Goal: Task Accomplishment & Management: Use online tool/utility

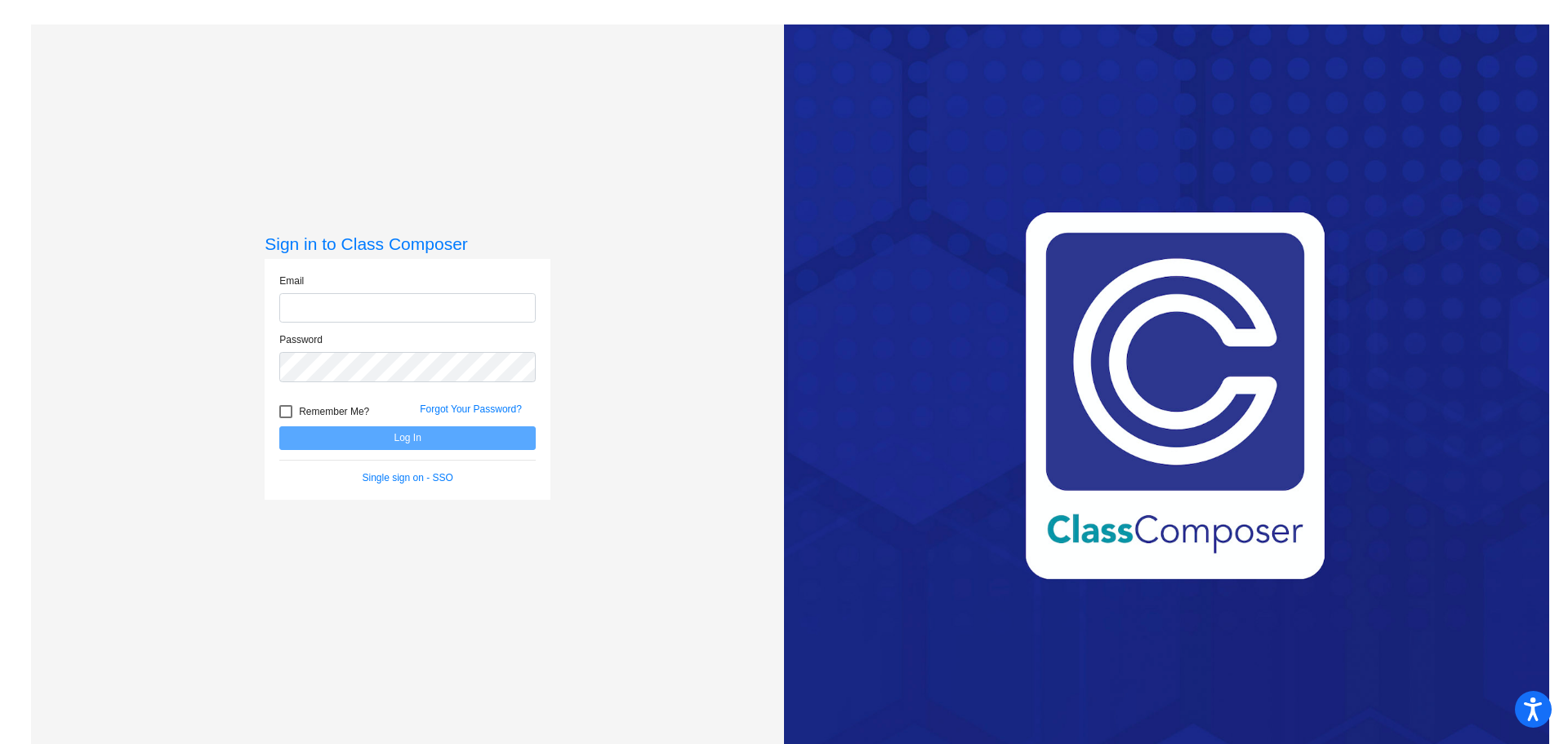
type input "[EMAIL_ADDRESS][DOMAIN_NAME]"
click at [430, 441] on button "Log In" at bounding box center [407, 438] width 256 height 24
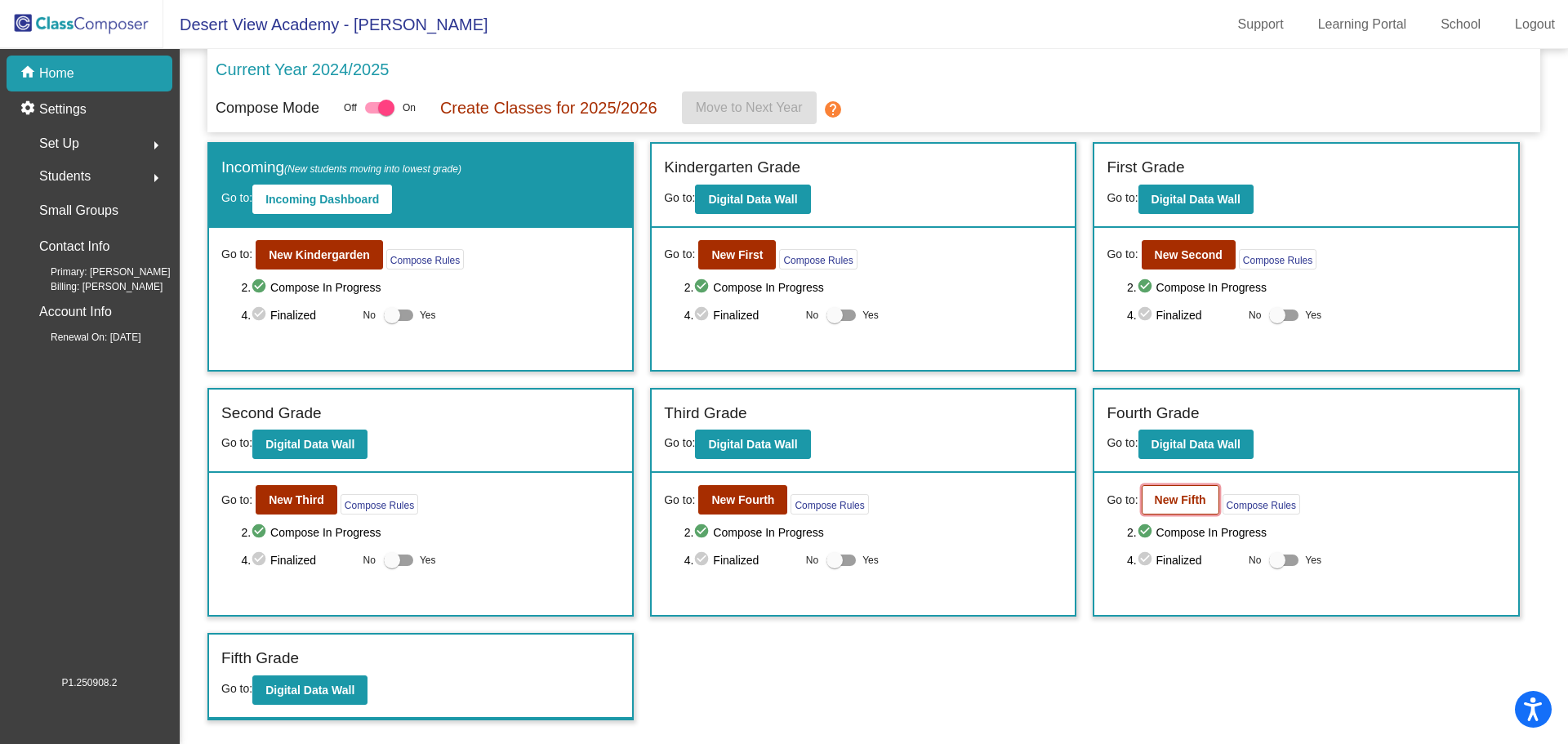
click at [1173, 500] on b "New Fifth" at bounding box center [1181, 500] width 52 height 13
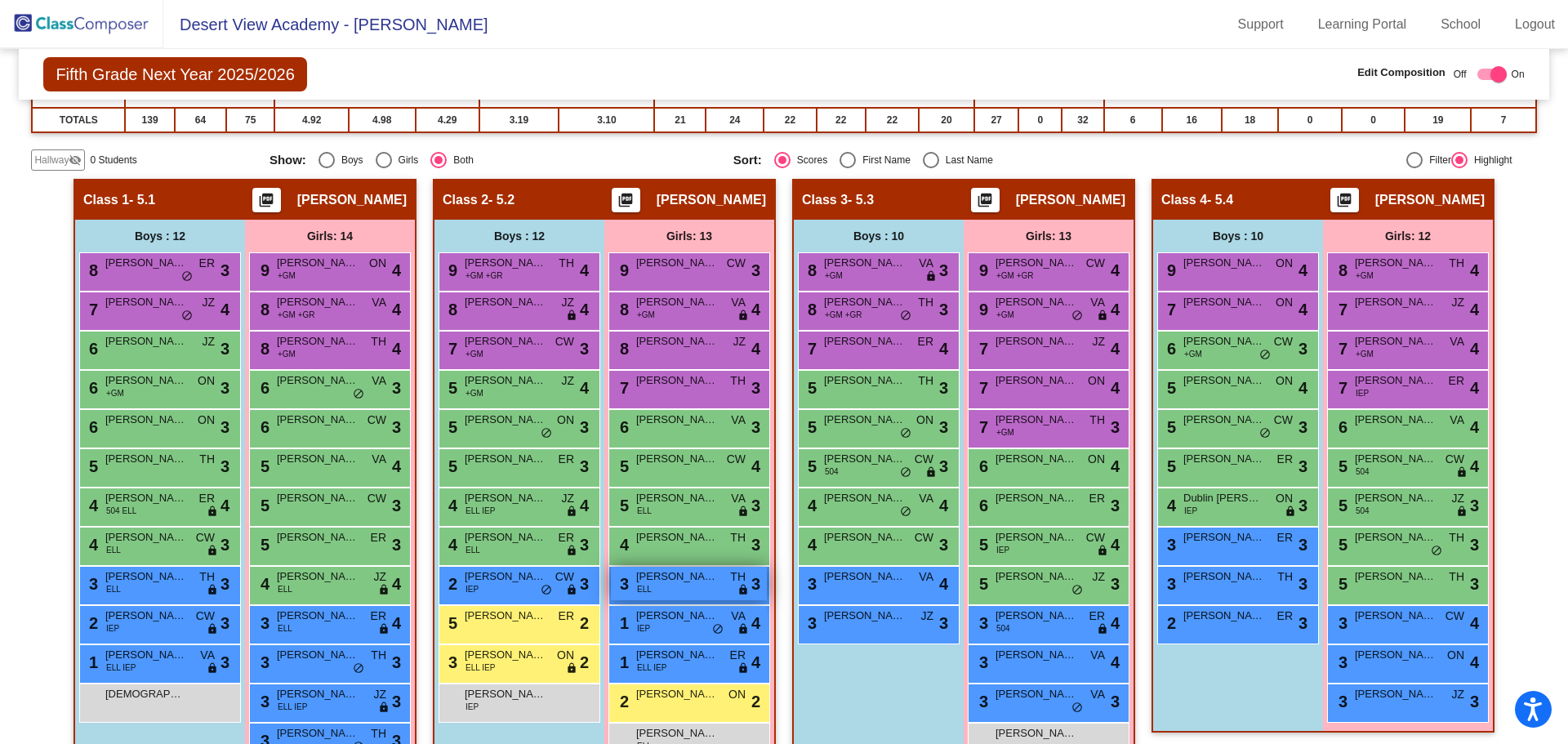
scroll to position [409, 0]
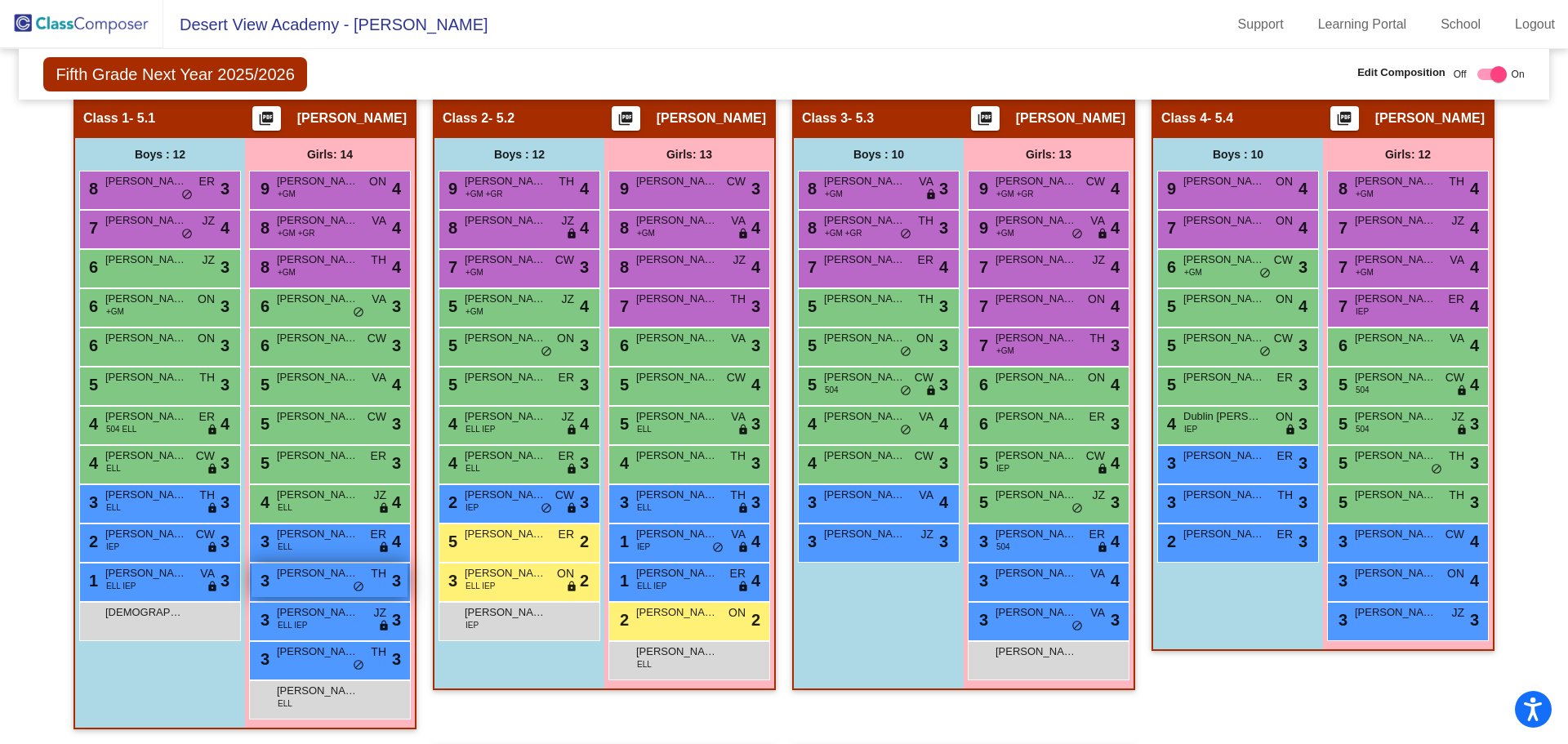
click at [369, 591] on div "3 [PERSON_NAME] TH lock do_not_disturb_alt 3" at bounding box center [329, 580] width 156 height 34
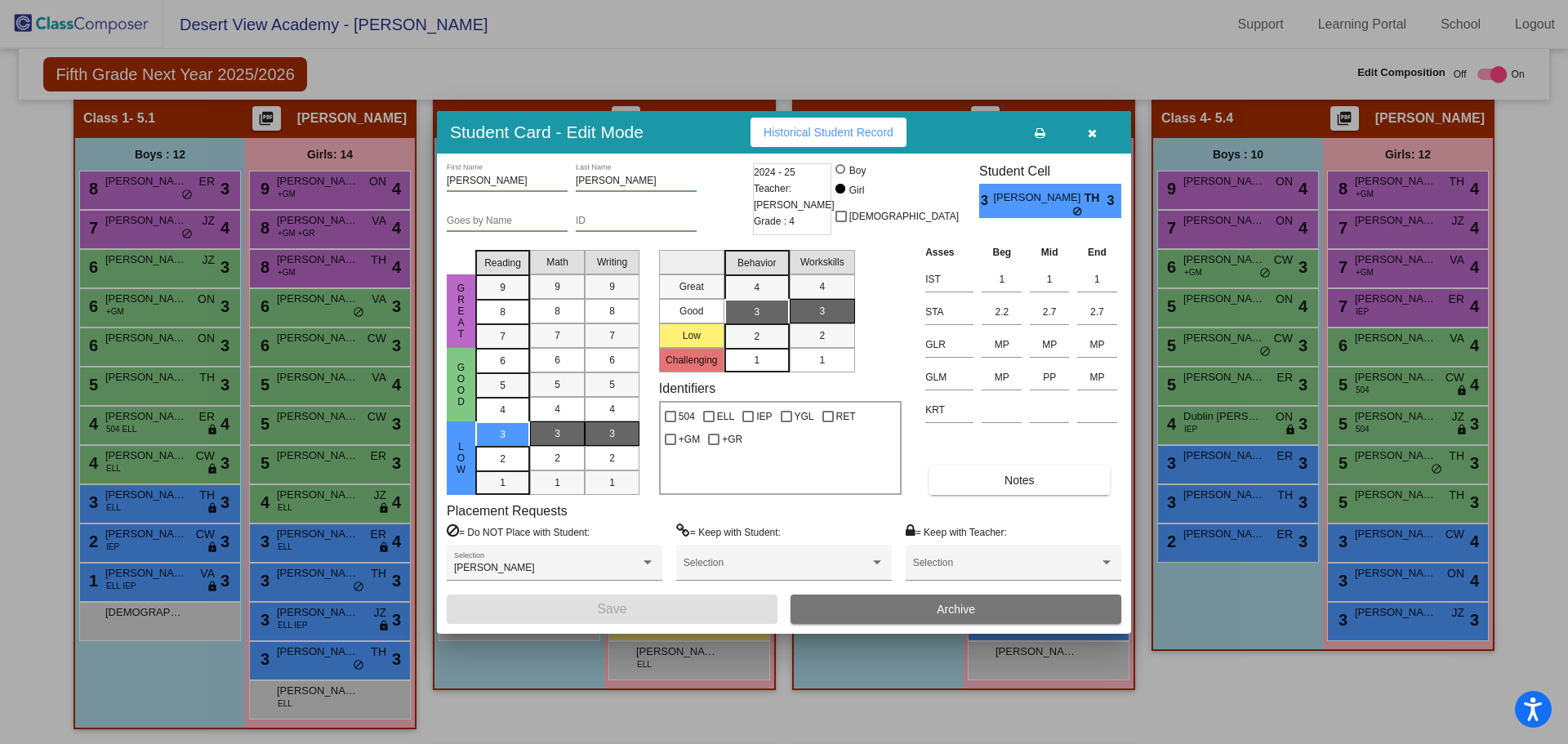
click at [1106, 139] on button "button" at bounding box center [1091, 132] width 53 height 29
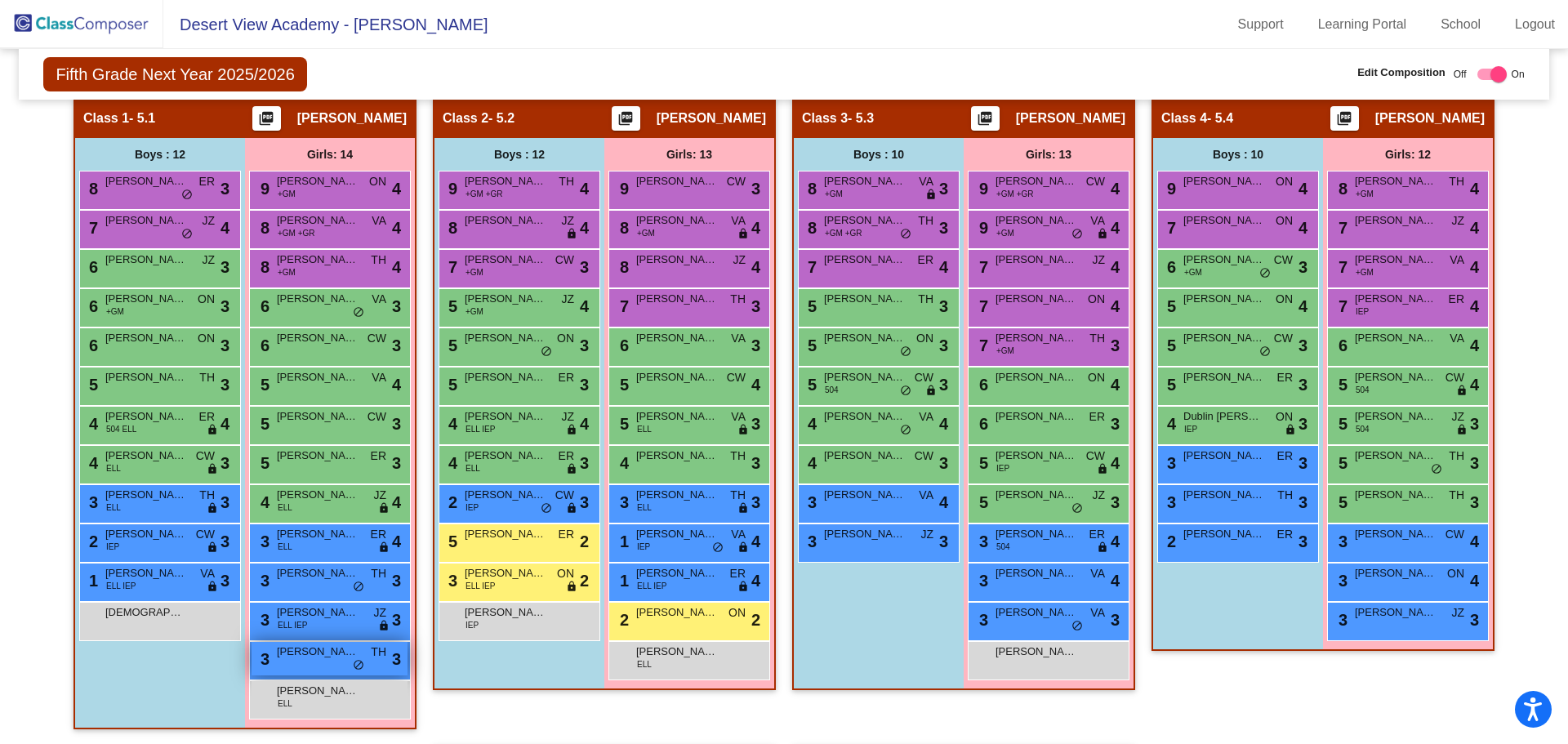
click at [357, 663] on span "do_not_disturb_alt" at bounding box center [358, 665] width 12 height 13
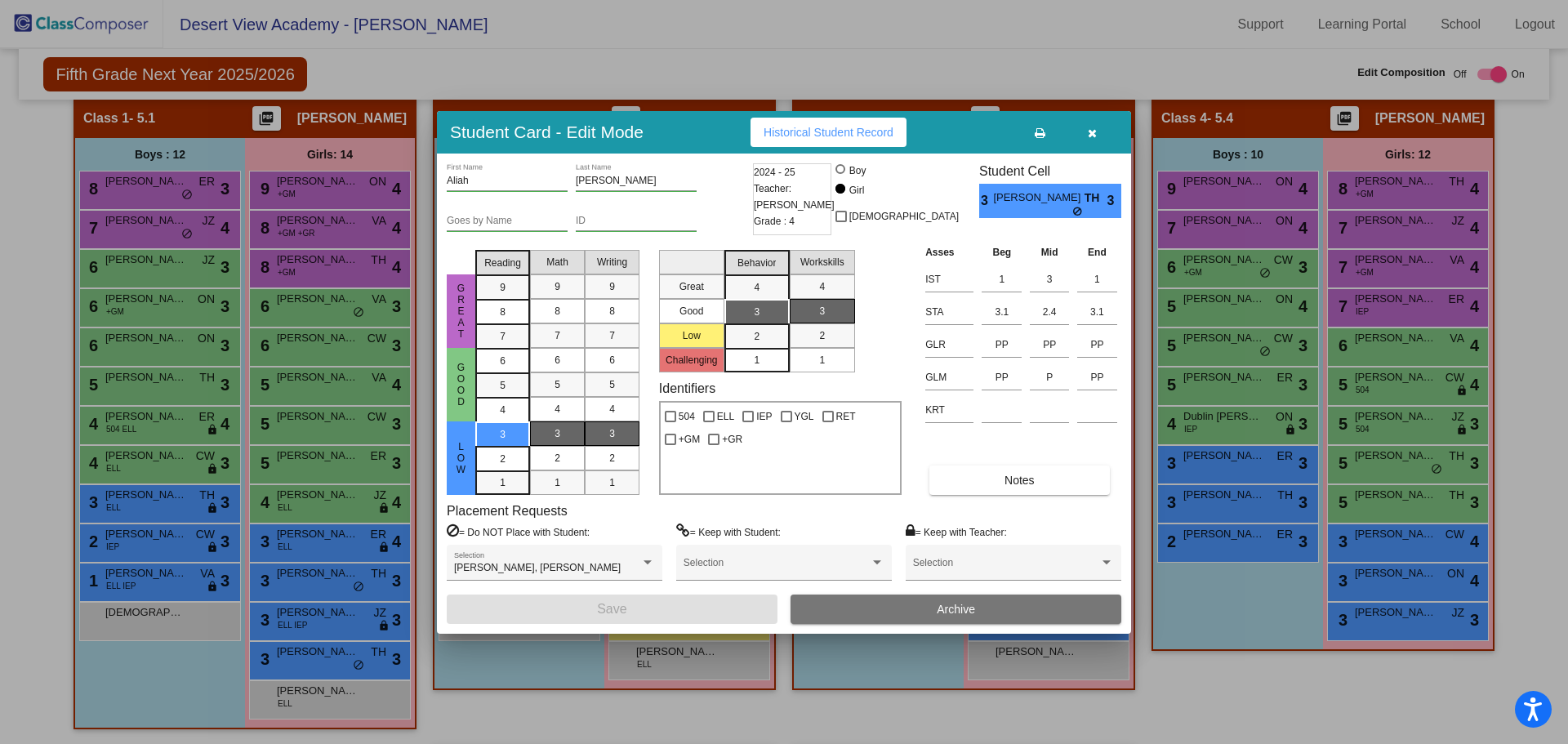
click at [388, 550] on div at bounding box center [784, 372] width 1568 height 744
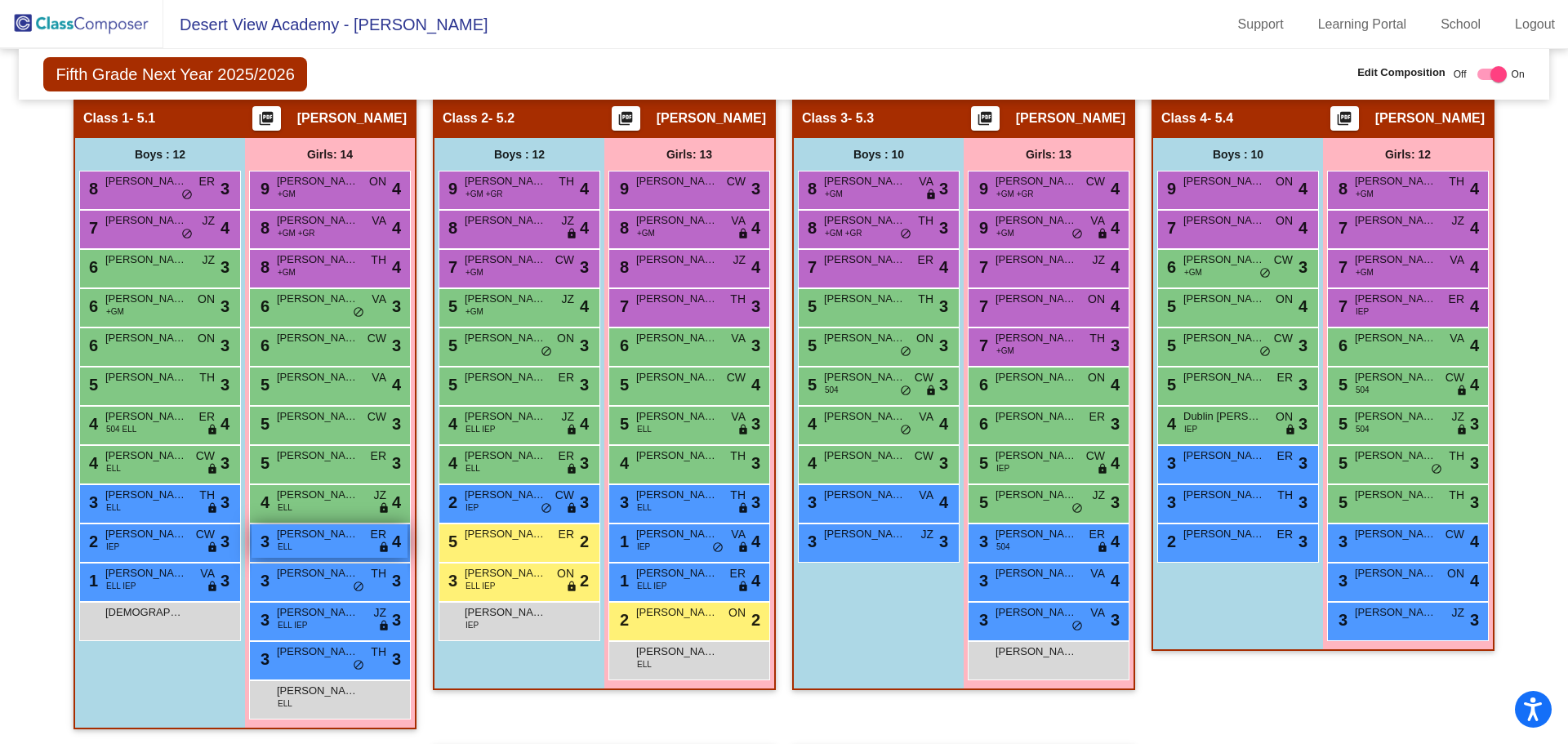
click at [348, 543] on div "3 [PERSON_NAME] [PERSON_NAME] lock do_not_disturb_alt 4" at bounding box center [329, 541] width 156 height 34
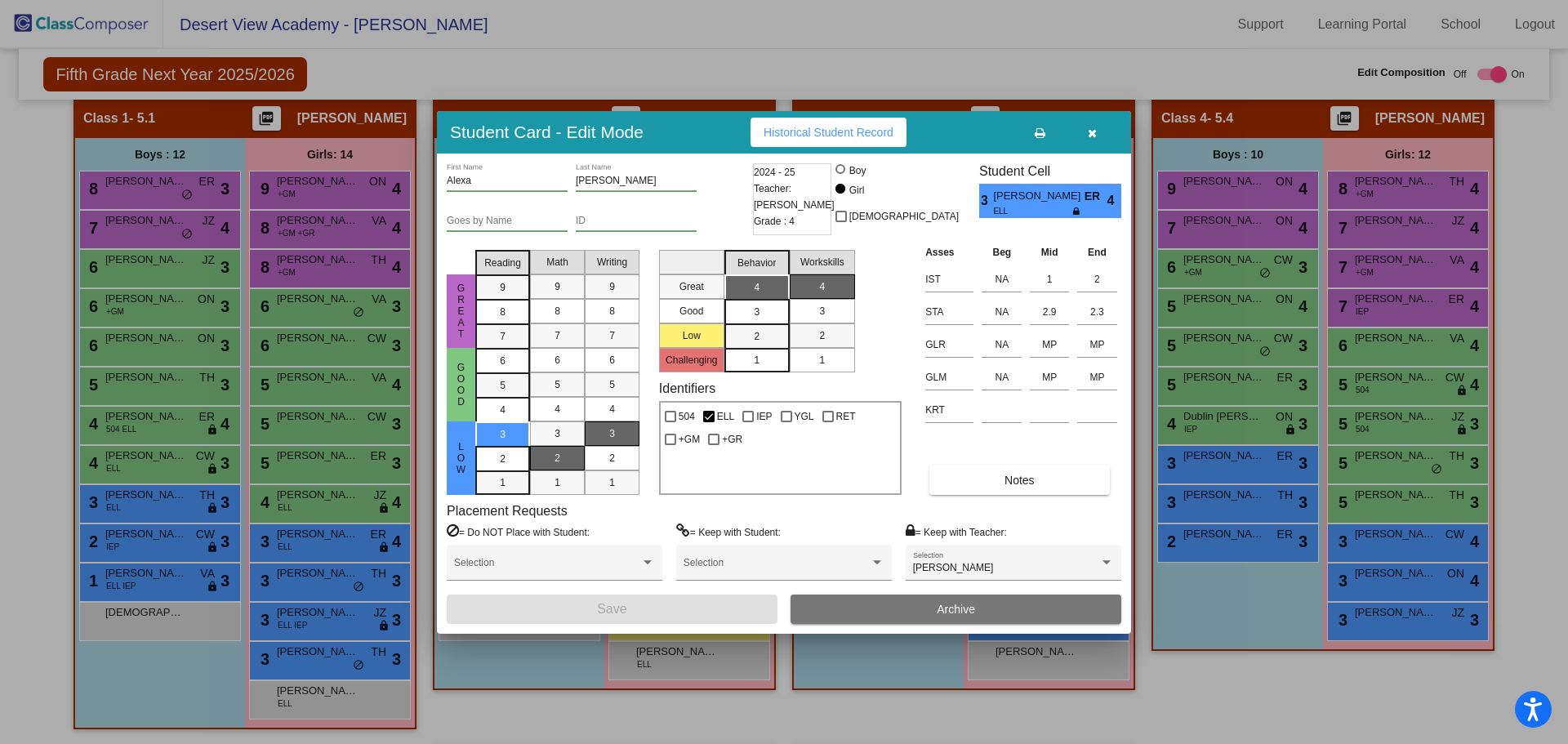
click at [1092, 128] on icon "button" at bounding box center [1092, 133] width 9 height 12
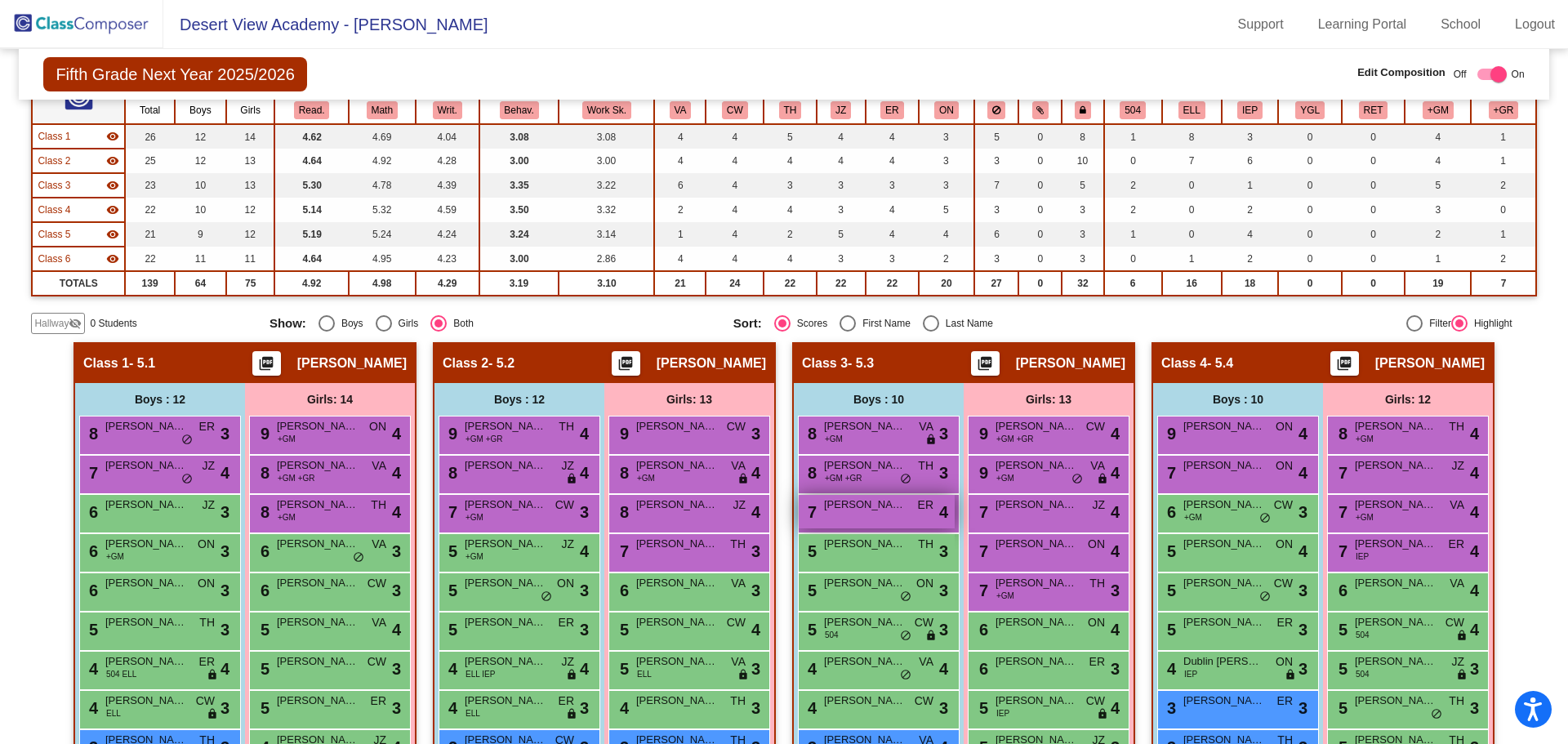
scroll to position [0, 0]
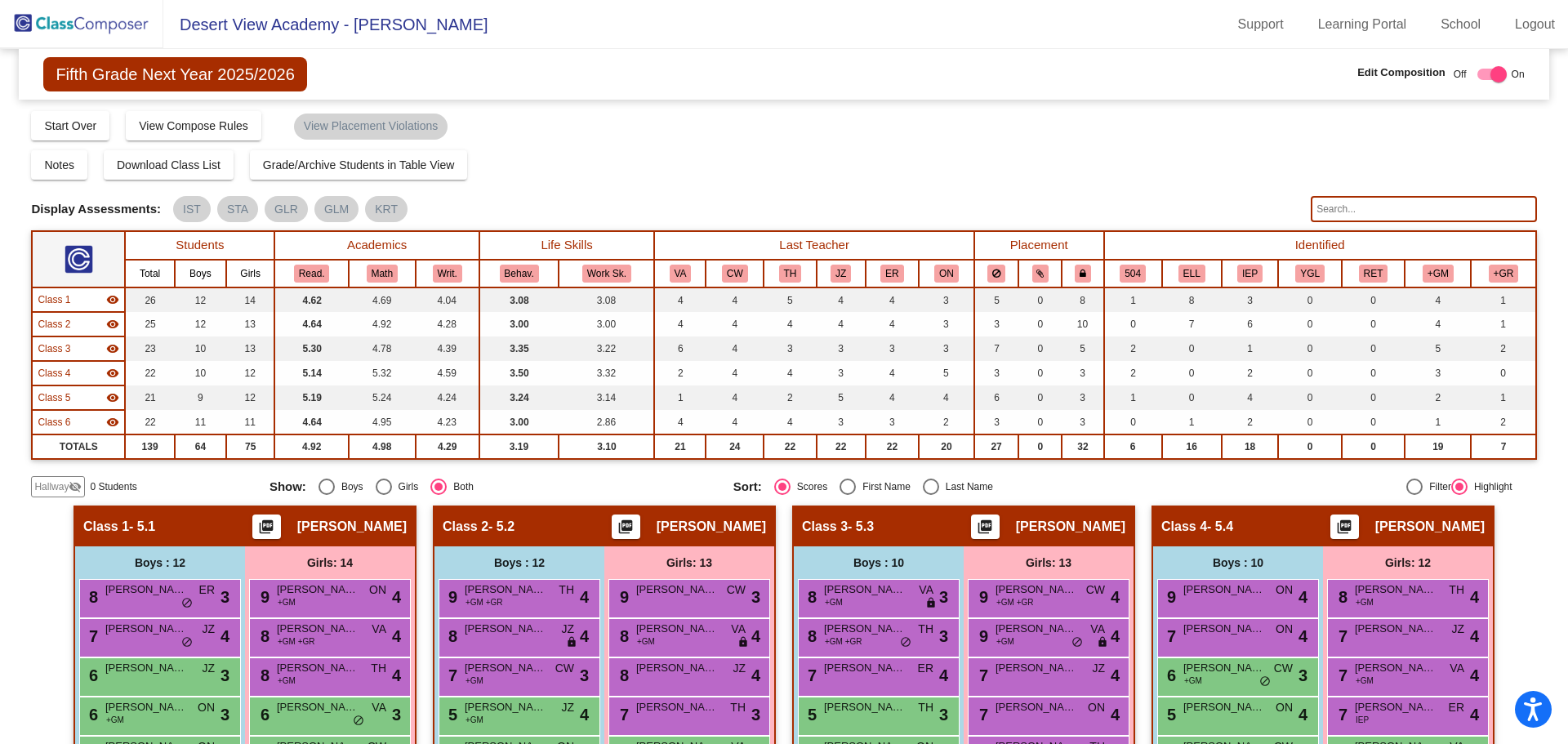
click at [114, 74] on span "Fifth Grade Next Year 2025/2026" at bounding box center [175, 74] width 263 height 34
click at [64, 31] on img at bounding box center [81, 24] width 163 height 48
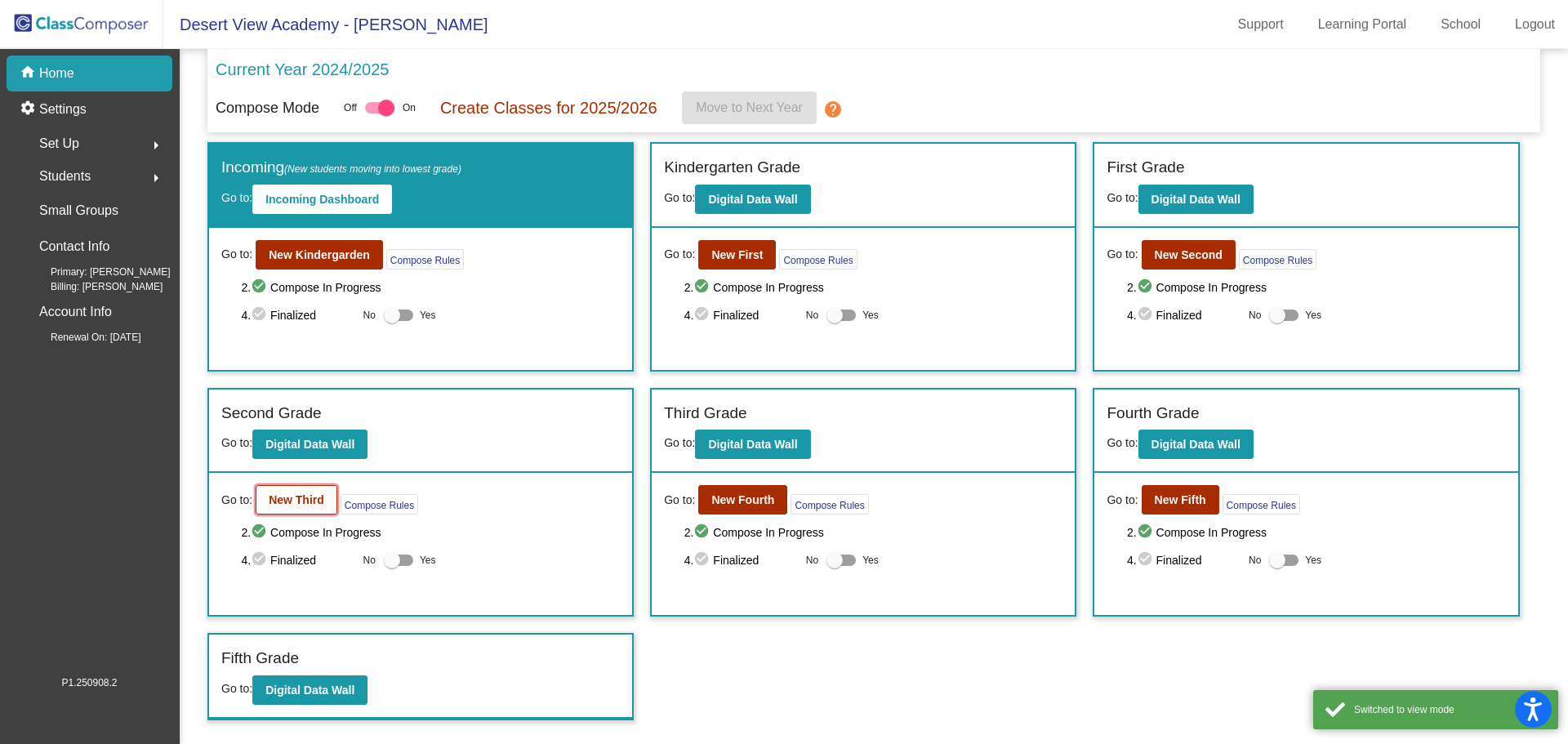
click at [318, 500] on b "New Third" at bounding box center [296, 500] width 55 height 13
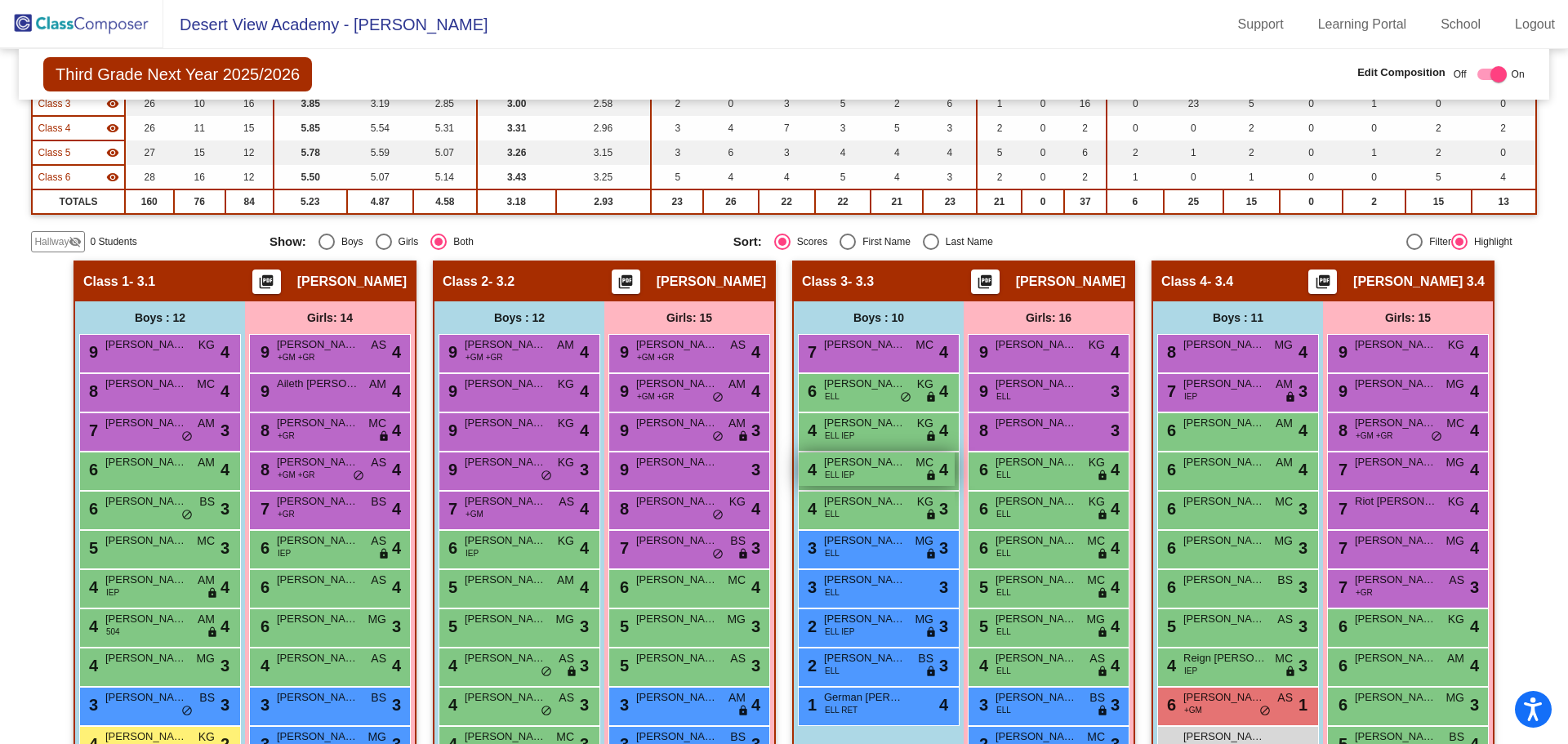
scroll to position [327, 0]
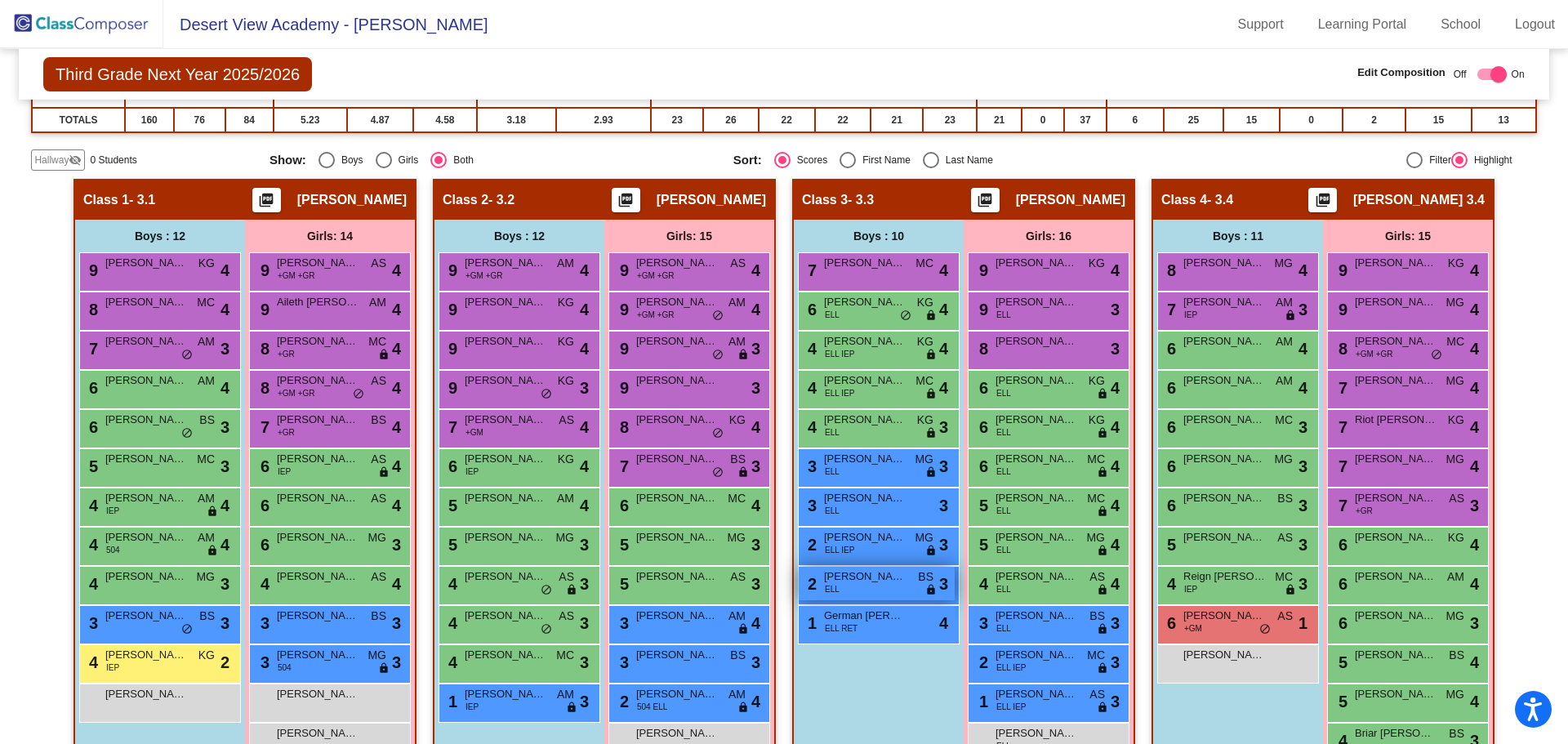
click at [884, 582] on span "[PERSON_NAME]" at bounding box center [865, 576] width 82 height 16
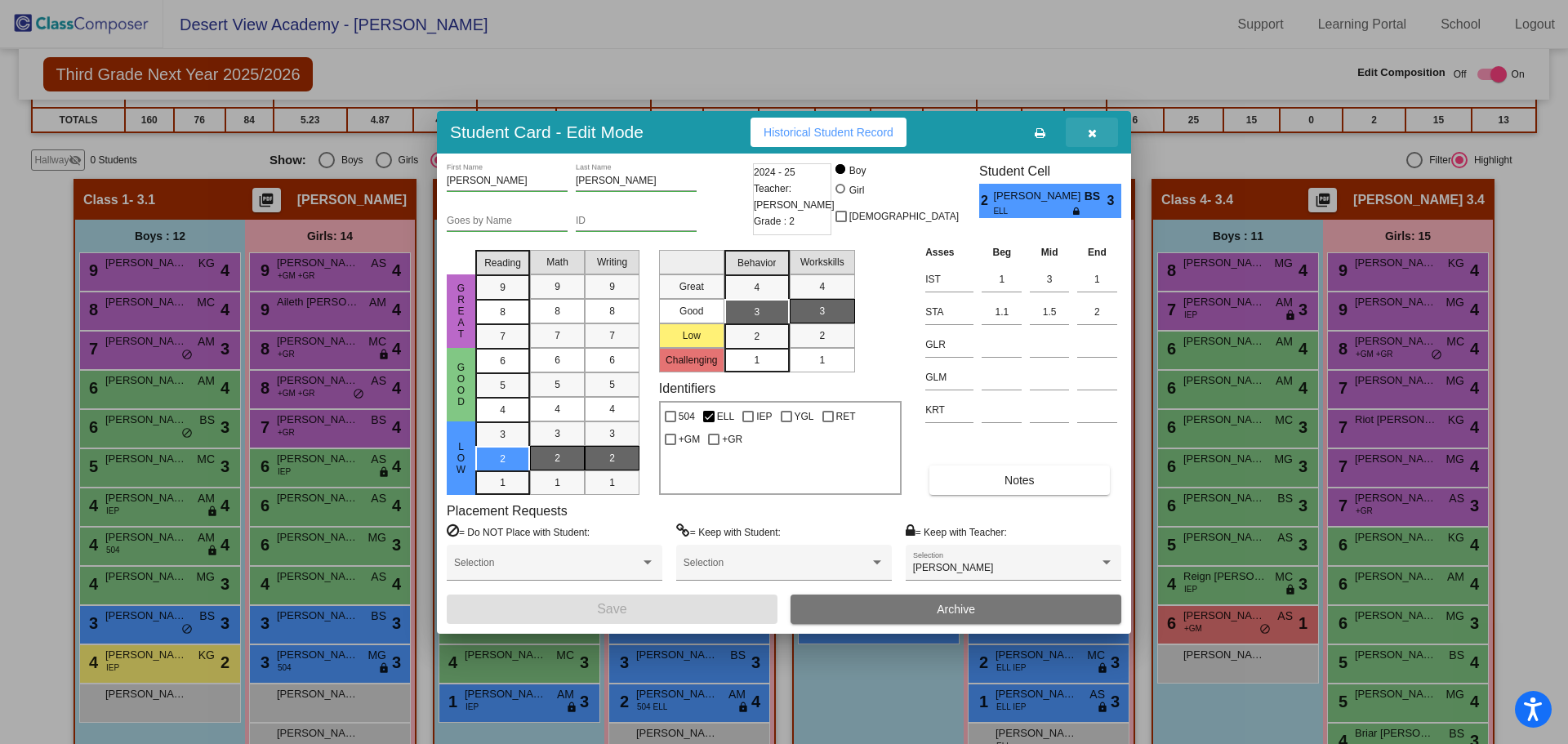
click at [1096, 136] on icon "button" at bounding box center [1092, 133] width 9 height 12
